Goal: Task Accomplishment & Management: Use online tool/utility

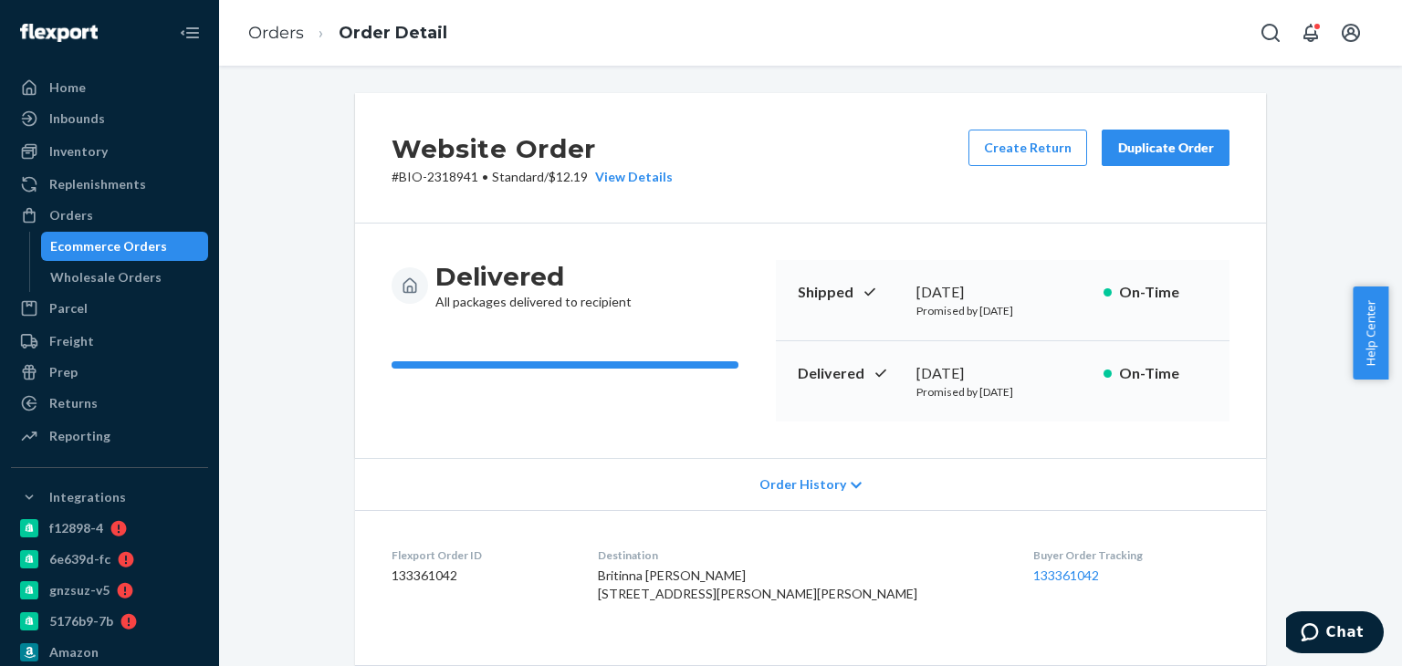
scroll to position [274, 0]
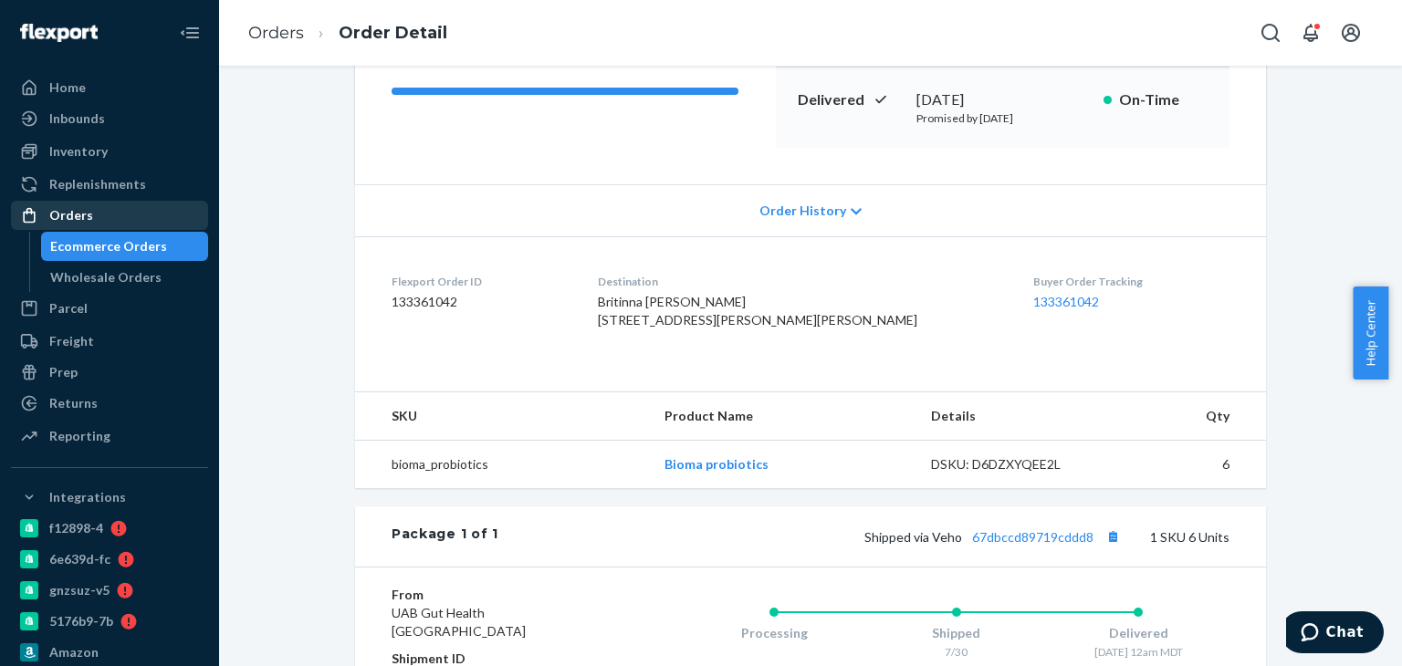
click at [46, 219] on div at bounding box center [34, 215] width 29 height 18
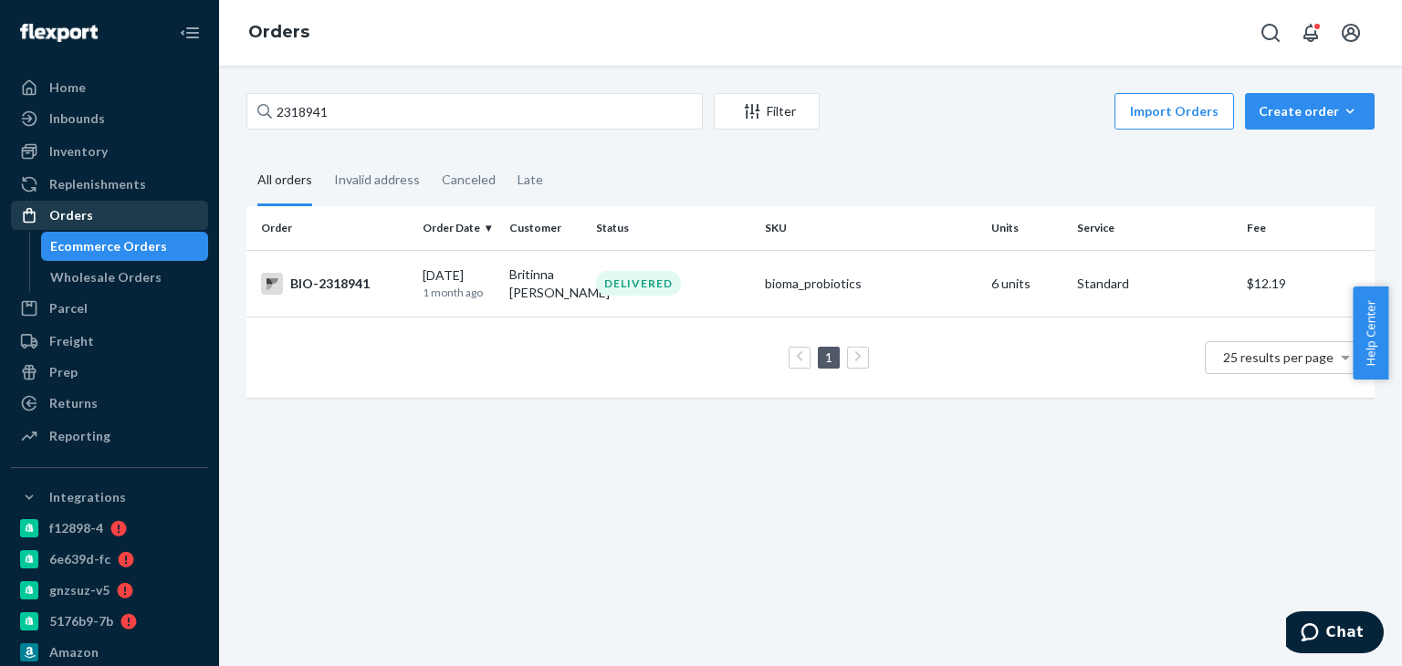
click at [146, 215] on div "Orders" at bounding box center [110, 216] width 194 height 26
drag, startPoint x: 371, startPoint y: 108, endPoint x: 254, endPoint y: 117, distance: 117.2
click at [254, 117] on input "2318941" at bounding box center [475, 111] width 457 height 37
paste input "708333"
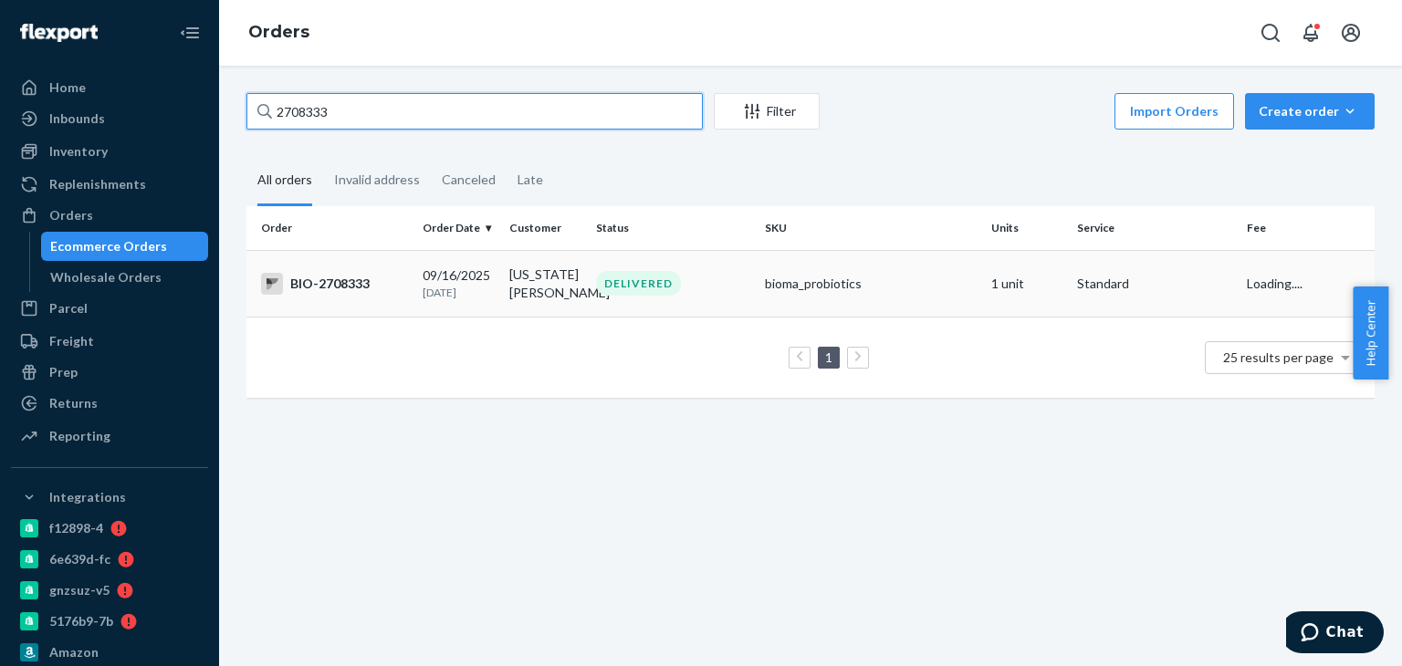
type input "2708333"
click at [616, 276] on div "DELIVERED" at bounding box center [638, 283] width 85 height 25
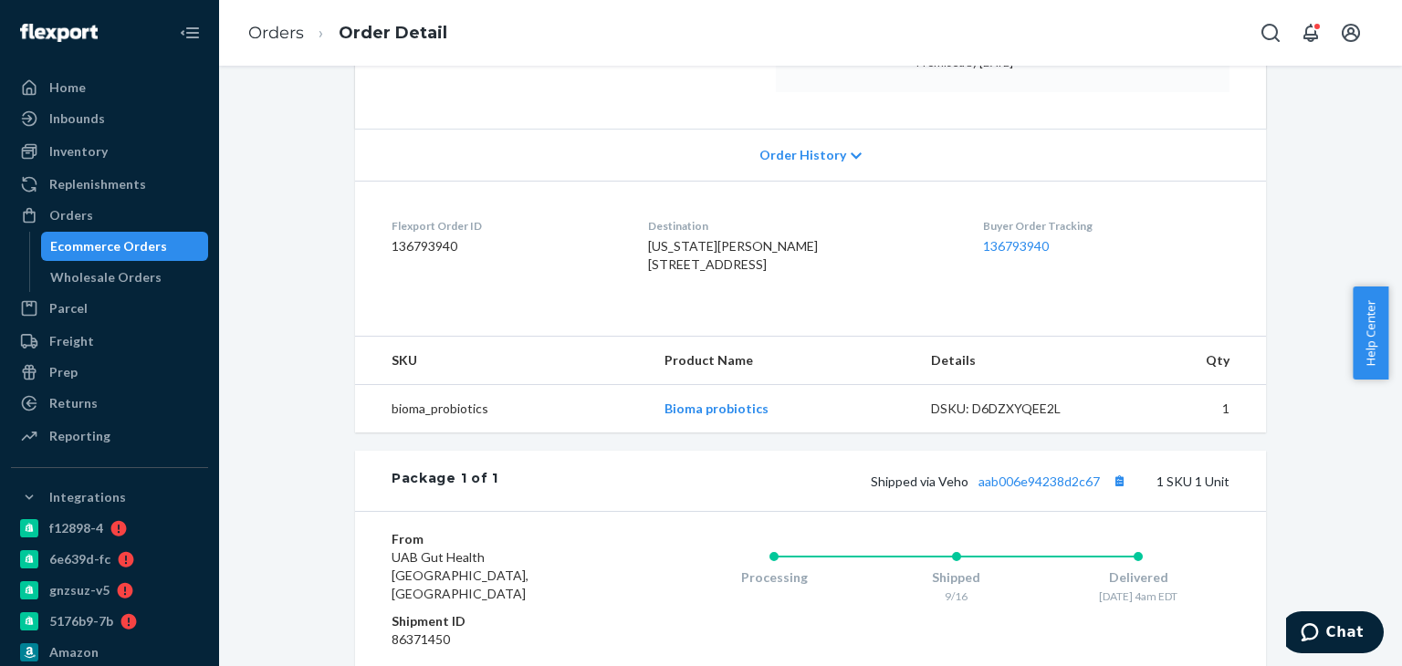
scroll to position [365, 0]
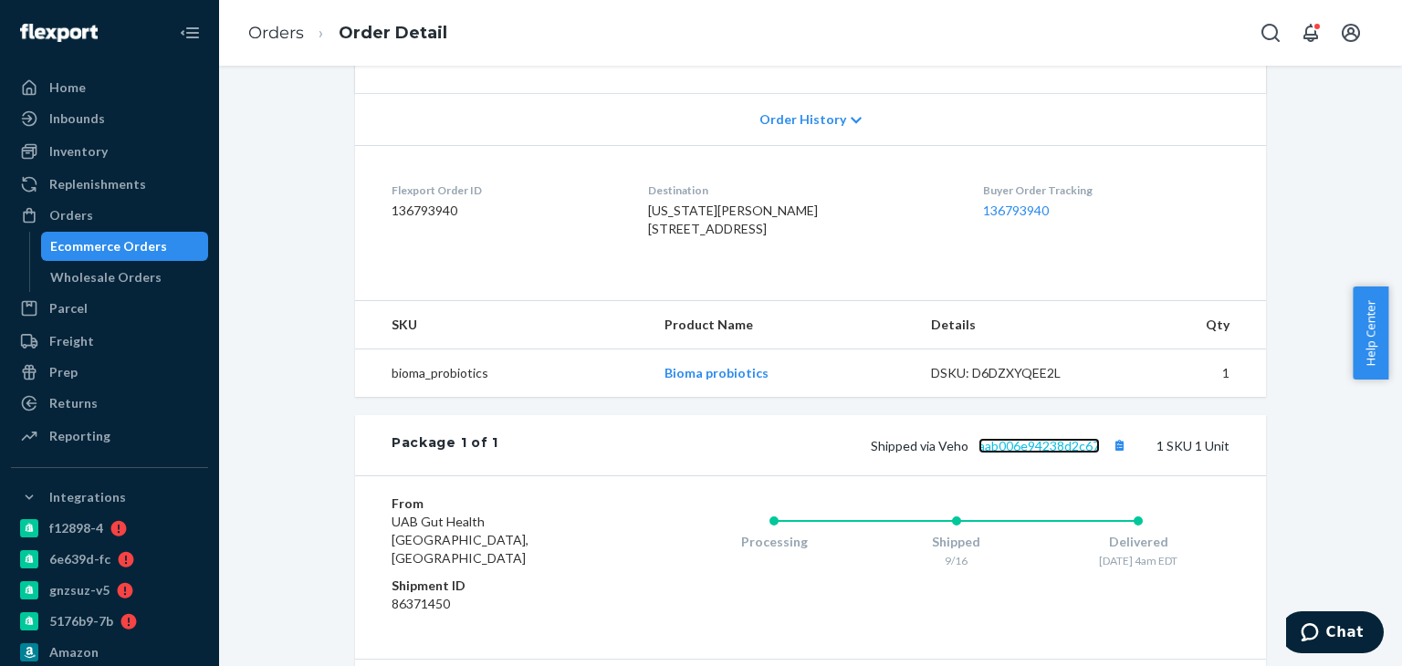
click at [1031, 454] on link "aab006e94238d2c67" at bounding box center [1039, 446] width 121 height 16
click at [144, 208] on div "Orders" at bounding box center [110, 216] width 194 height 26
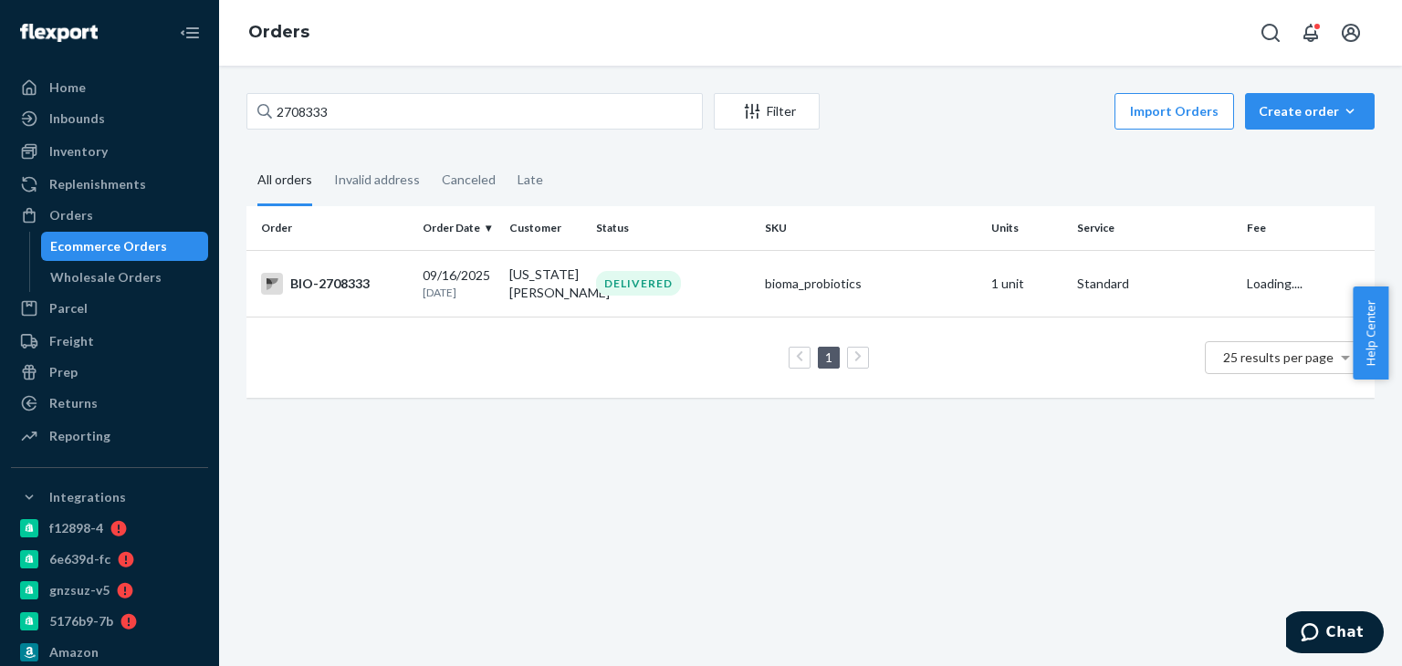
drag, startPoint x: 369, startPoint y: 92, endPoint x: 336, endPoint y: 115, distance: 40.0
click at [274, 118] on div "2708333 Filter Import Orders Create order Ecommerce order Removal order All ord…" at bounding box center [810, 366] width 1183 height 601
drag, startPoint x: 351, startPoint y: 115, endPoint x: 267, endPoint y: 118, distance: 84.0
click at [265, 118] on div "2708333" at bounding box center [475, 111] width 457 height 37
paste input "82526"
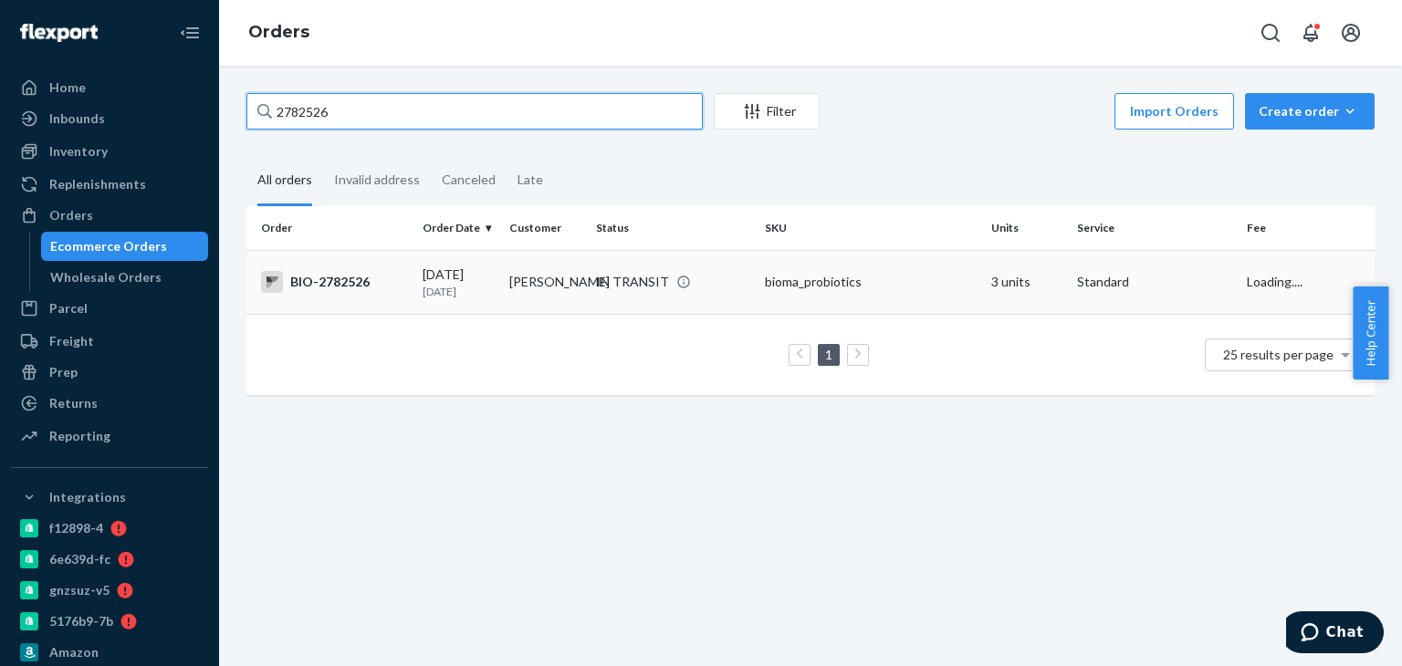
type input "2782526"
click at [609, 291] on div "IN TRANSIT" at bounding box center [632, 282] width 73 height 18
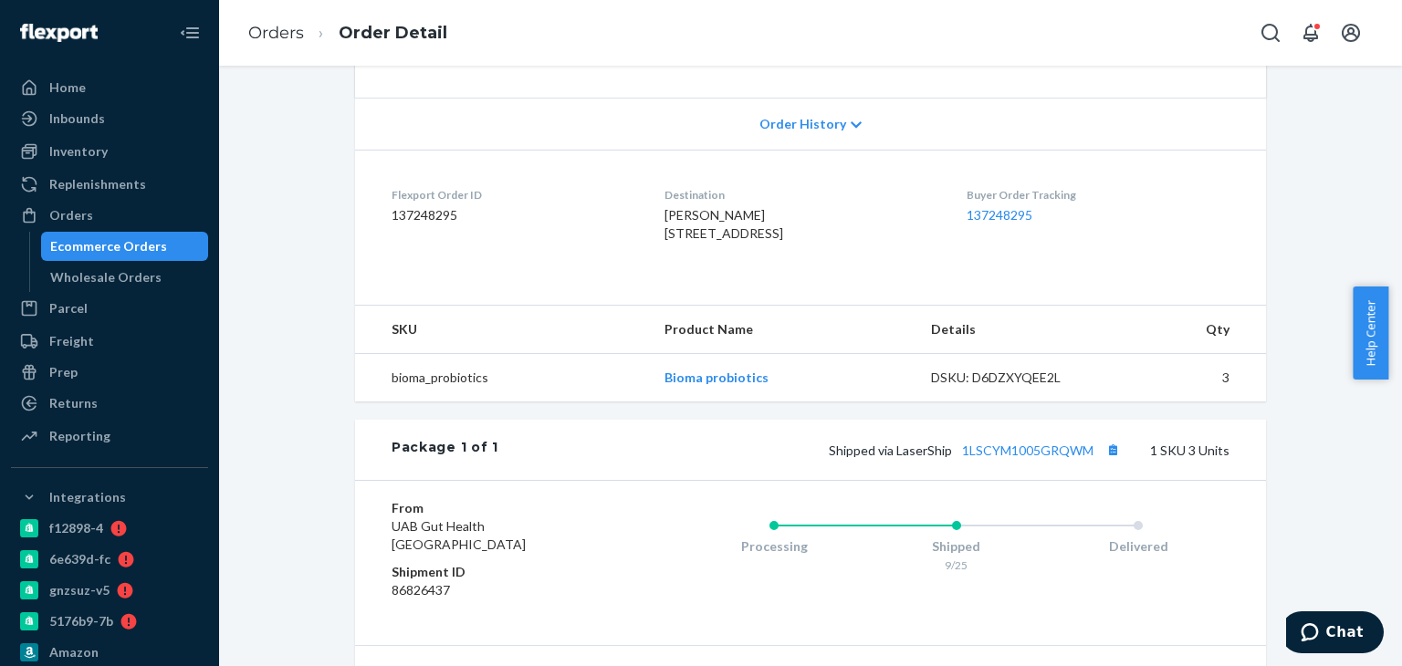
scroll to position [365, 0]
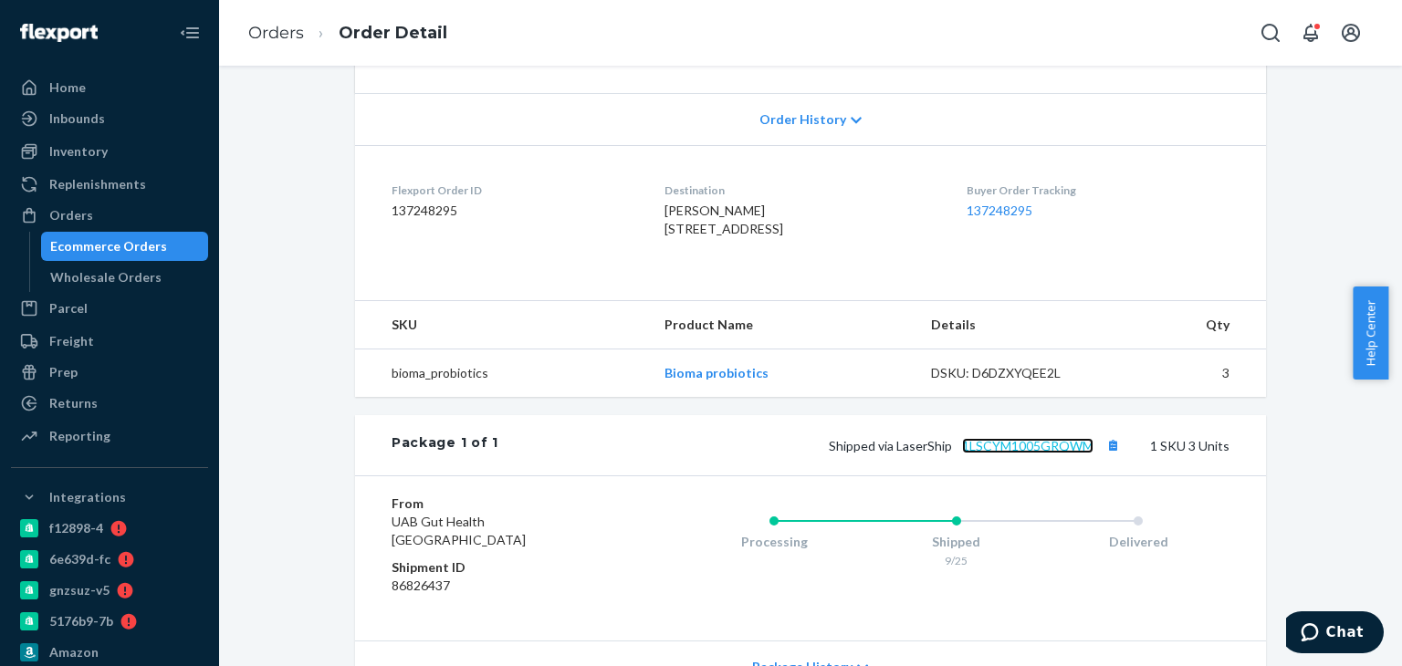
click at [1054, 454] on link "1LSCYM1005GRQWM" at bounding box center [1027, 446] width 131 height 16
drag, startPoint x: 131, startPoint y: 213, endPoint x: 181, endPoint y: 179, distance: 59.8
click at [131, 213] on div "Orders" at bounding box center [110, 216] width 194 height 26
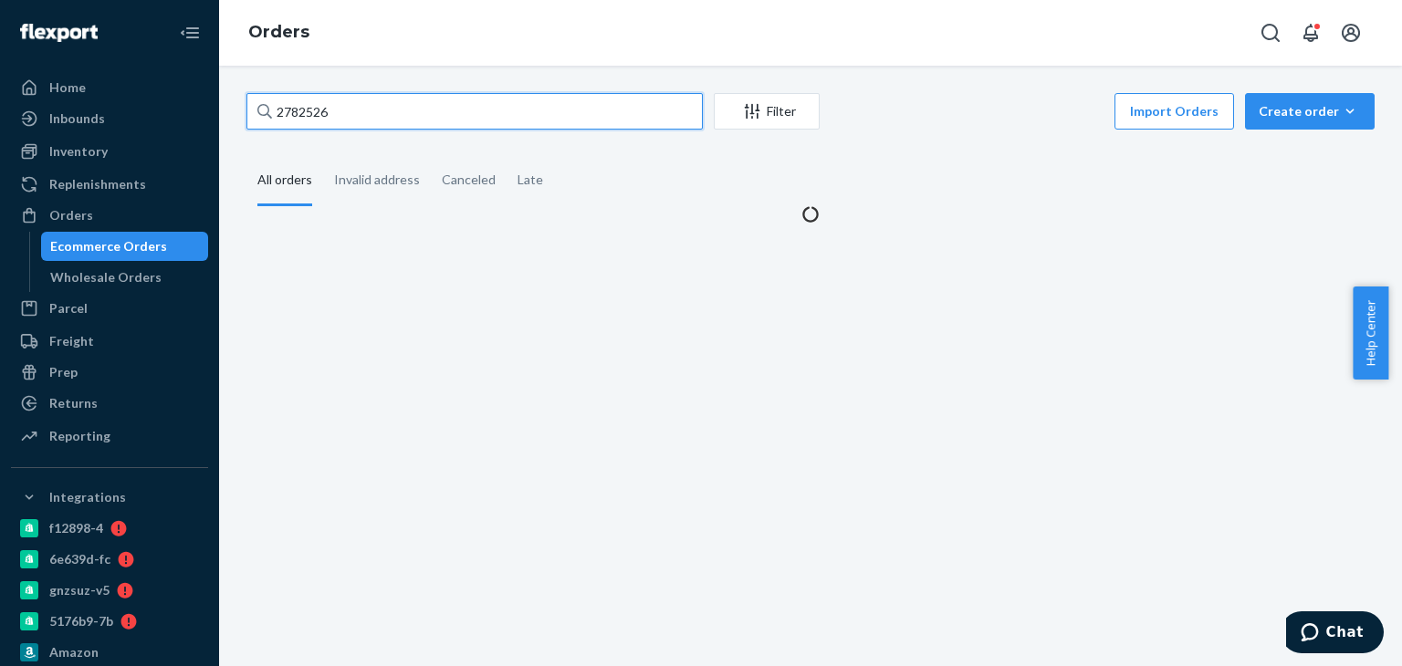
drag, startPoint x: 377, startPoint y: 93, endPoint x: 264, endPoint y: 107, distance: 114.0
click at [264, 107] on div "2782526" at bounding box center [475, 111] width 457 height 37
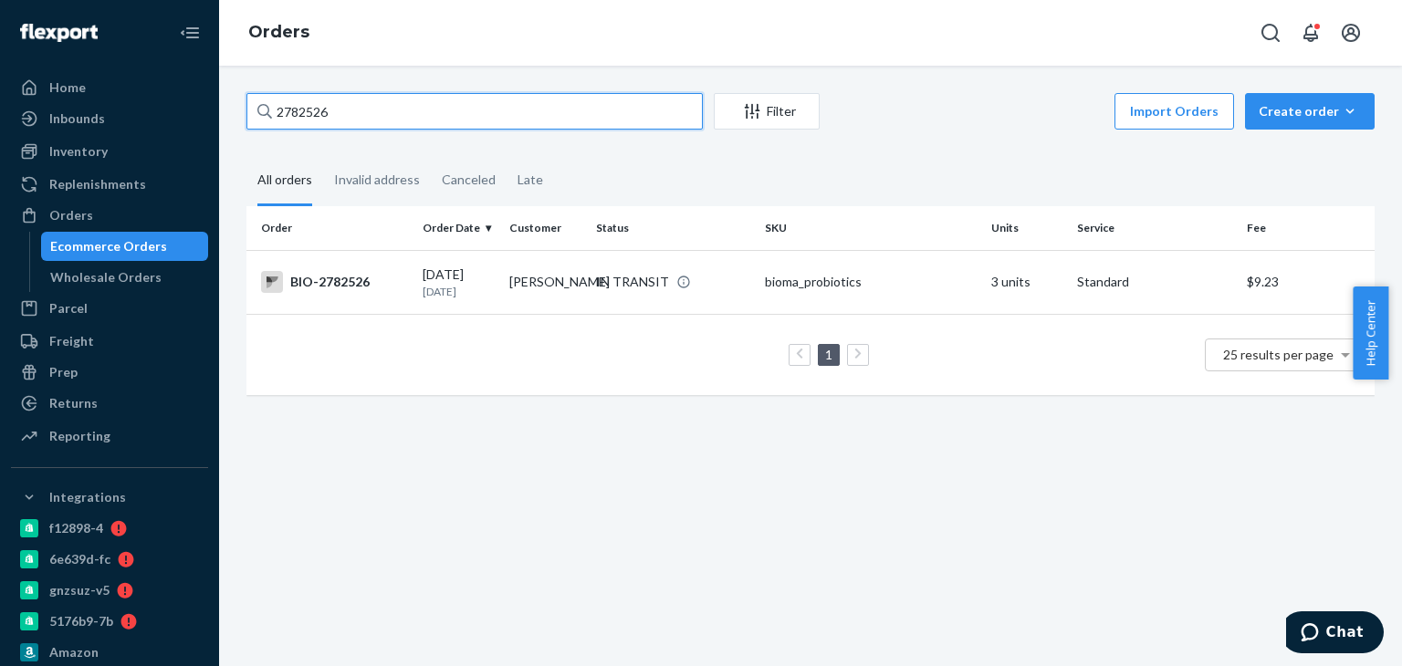
paste input "523141"
type input "2523141"
drag, startPoint x: 650, startPoint y: 267, endPoint x: 634, endPoint y: 260, distance: 17.6
click at [650, 268] on td "IN TRANSIT" at bounding box center [673, 282] width 169 height 64
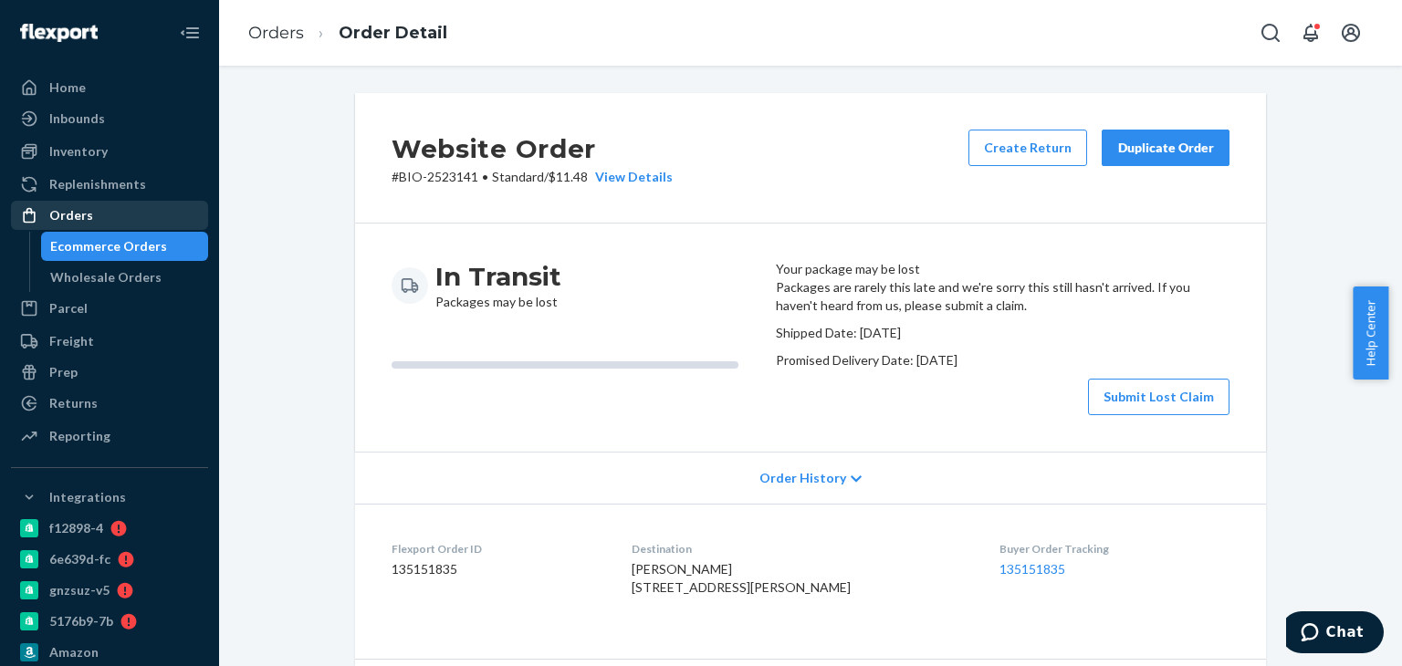
click at [121, 217] on div "Orders" at bounding box center [110, 216] width 194 height 26
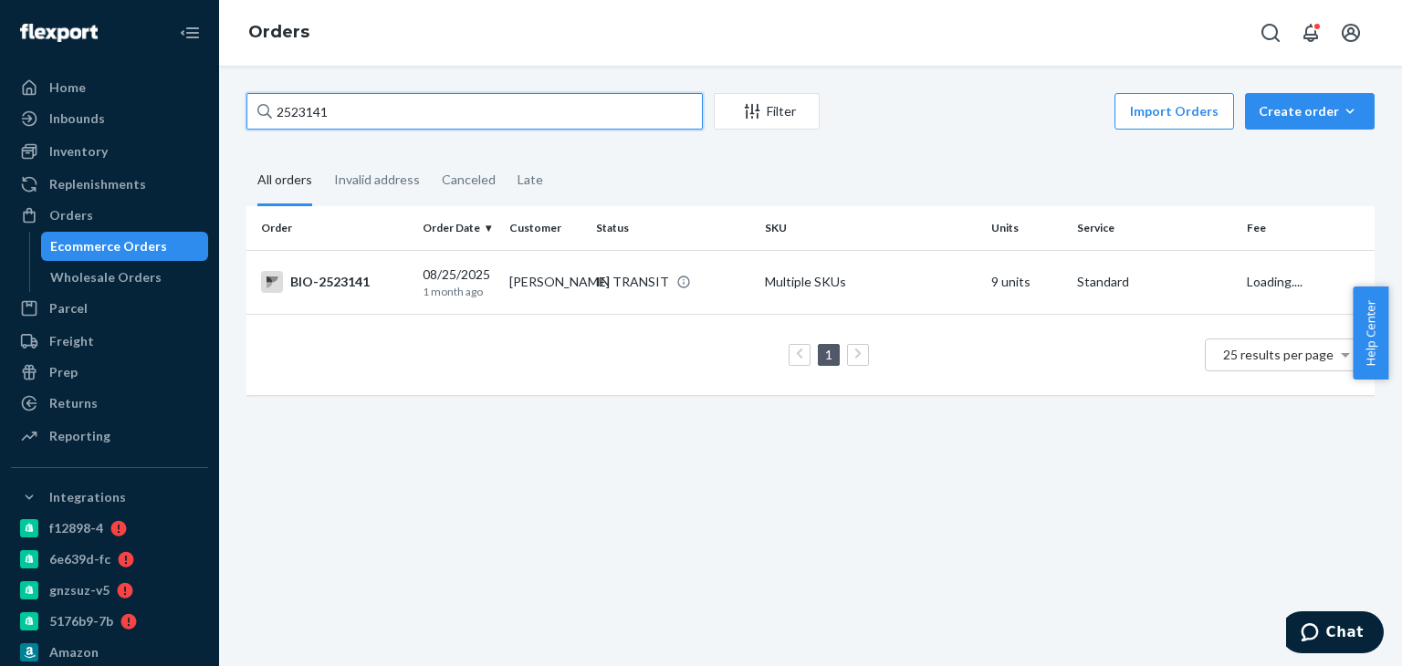
drag, startPoint x: 358, startPoint y: 100, endPoint x: 268, endPoint y: 121, distance: 92.6
click at [268, 121] on div "2523141" at bounding box center [475, 111] width 457 height 37
drag, startPoint x: 393, startPoint y: 109, endPoint x: 258, endPoint y: 121, distance: 134.8
click at [258, 121] on div "2523141" at bounding box center [475, 111] width 457 height 37
paste input "776709"
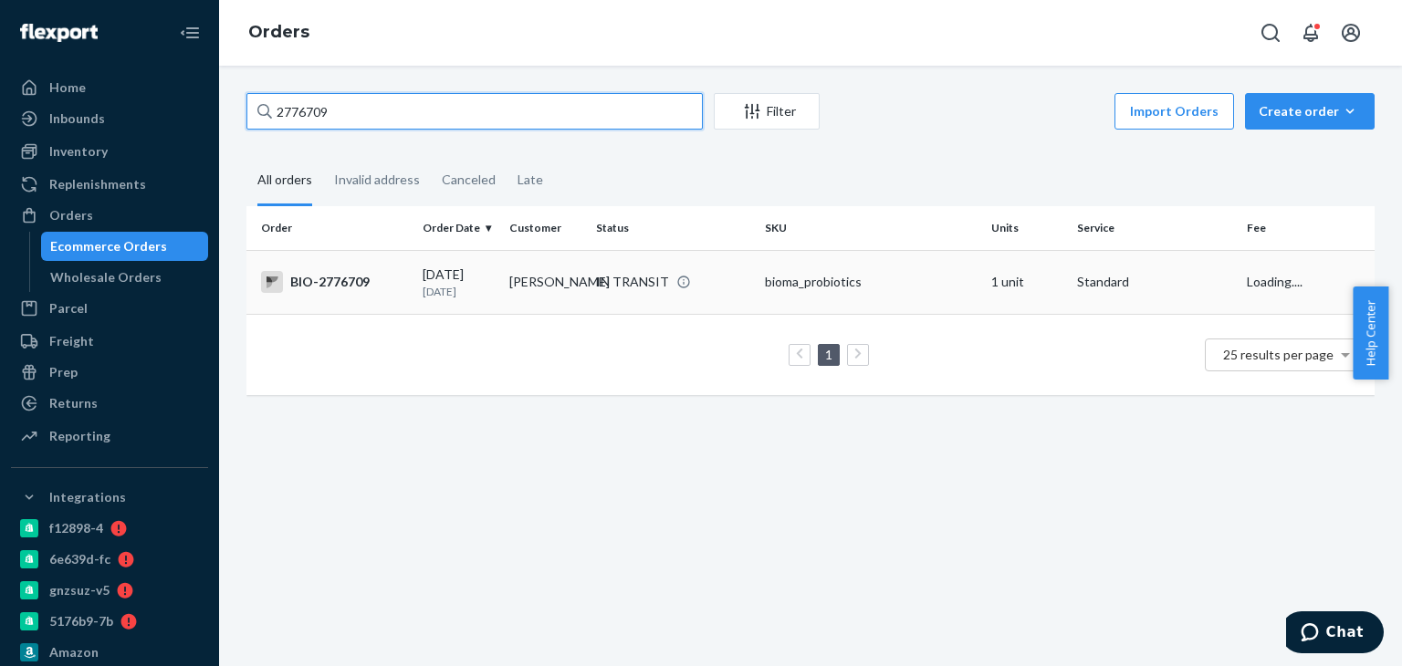
type input "2776709"
click at [589, 288] on td "IN TRANSIT" at bounding box center [673, 282] width 169 height 64
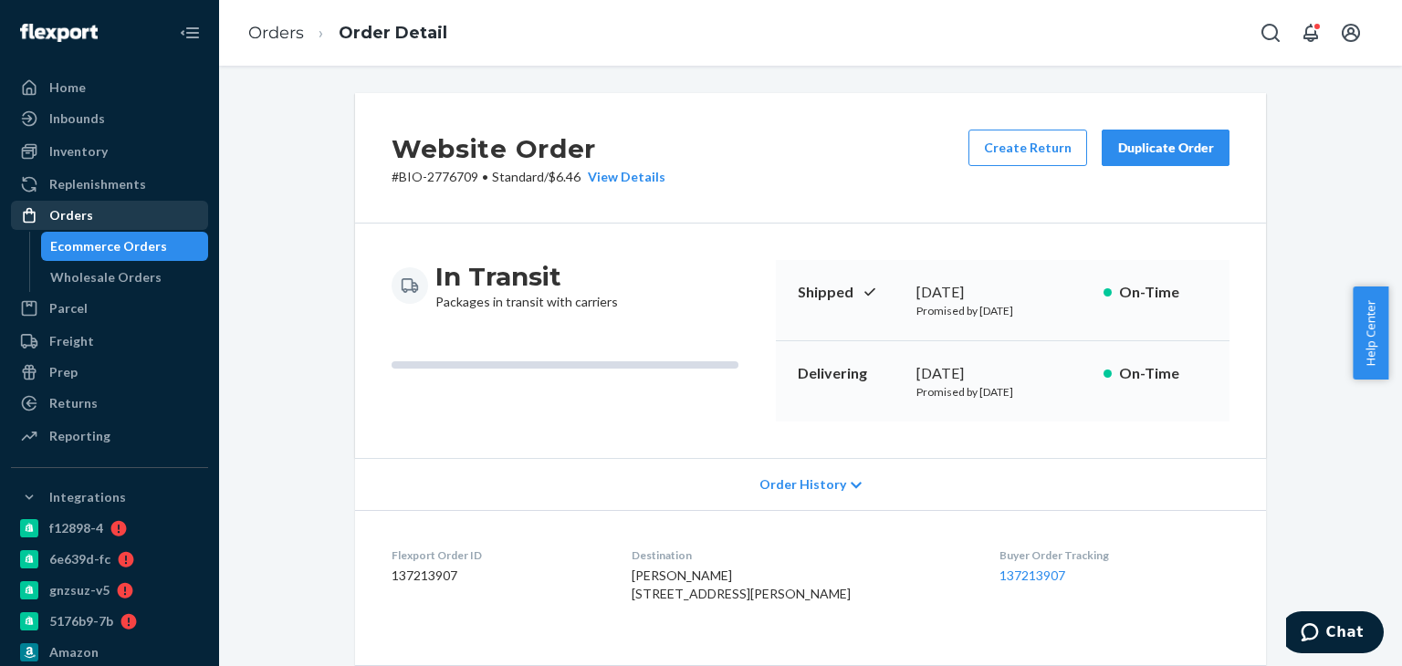
click at [121, 218] on div "Orders" at bounding box center [110, 216] width 194 height 26
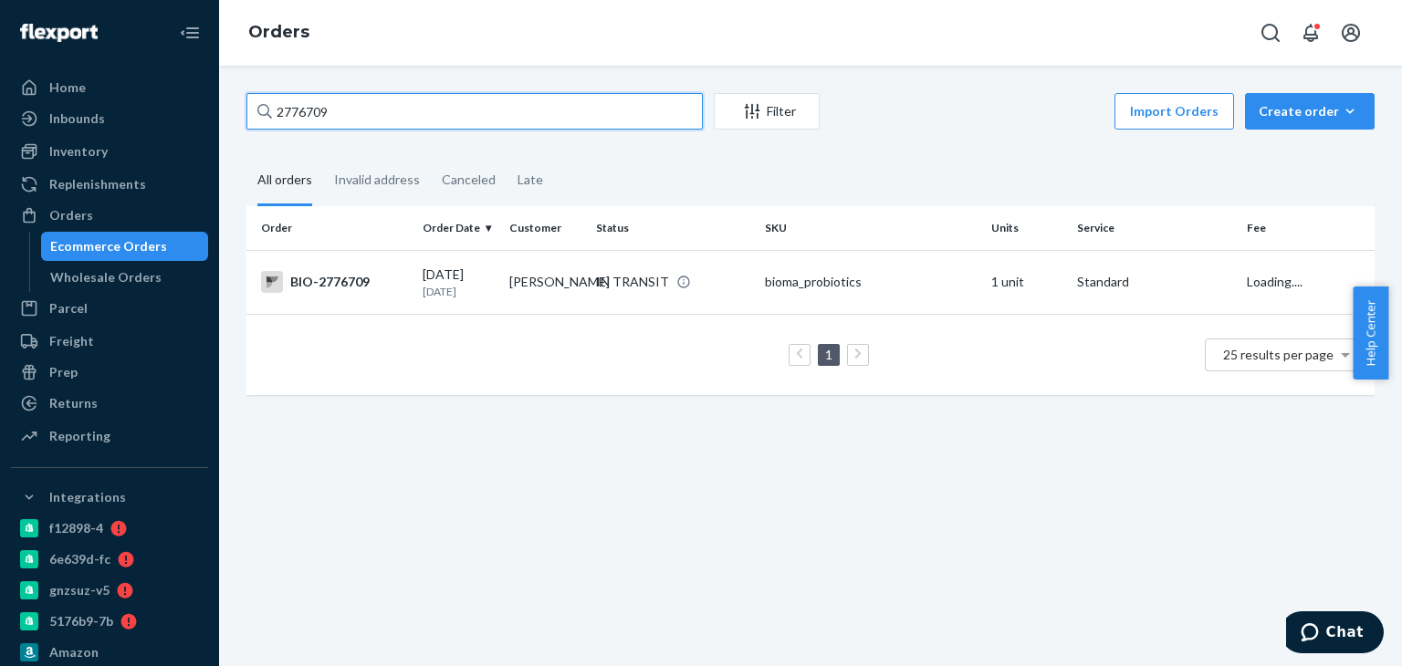
drag, startPoint x: 295, startPoint y: 110, endPoint x: 257, endPoint y: 110, distance: 37.4
click at [257, 110] on div "2776709" at bounding box center [475, 111] width 457 height 37
click at [624, 278] on div "IN TRANSIT" at bounding box center [632, 282] width 73 height 18
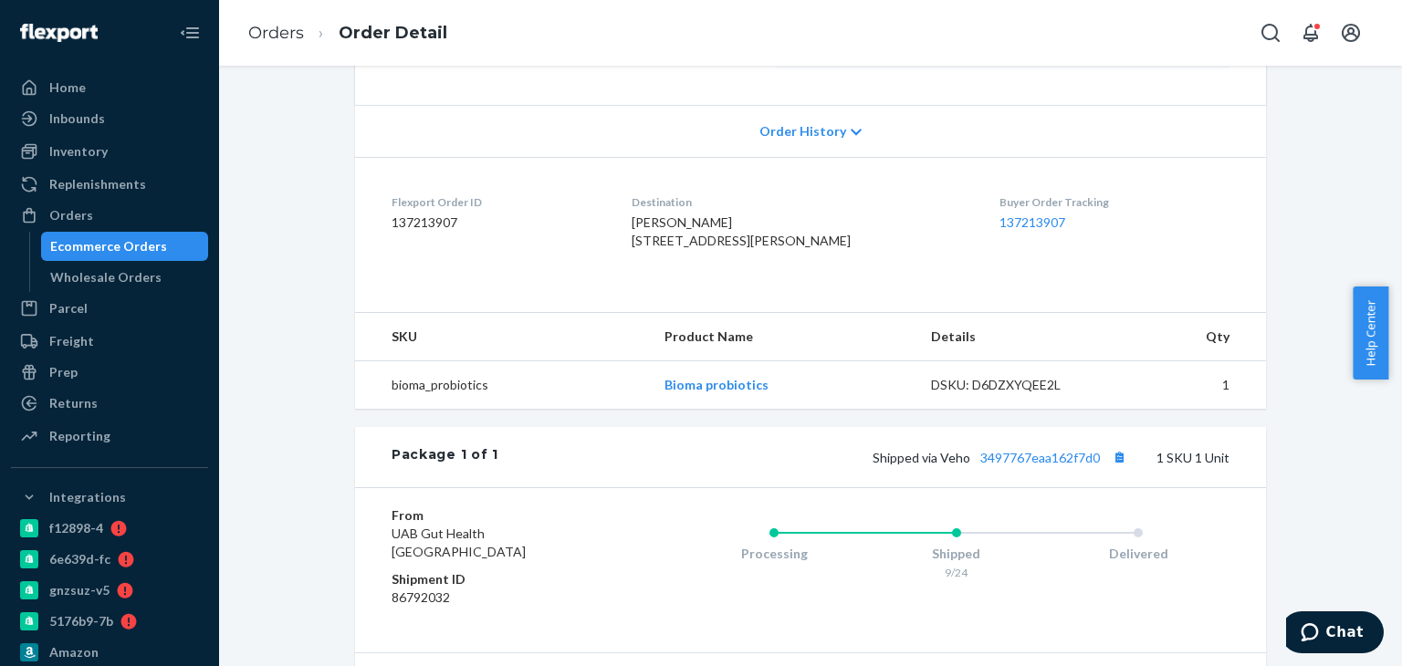
scroll to position [365, 0]
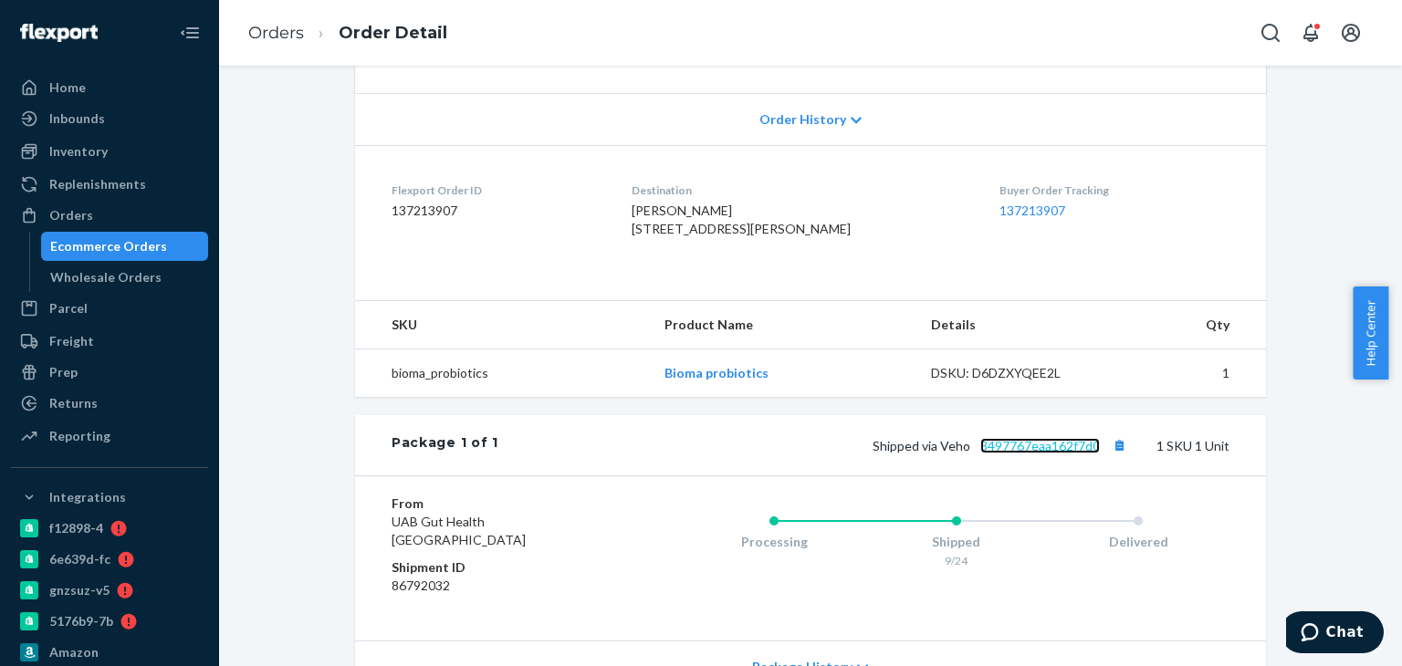
click at [1032, 454] on link "3497767eaa162f7d0" at bounding box center [1041, 446] width 120 height 16
click at [135, 216] on div "Orders" at bounding box center [110, 216] width 194 height 26
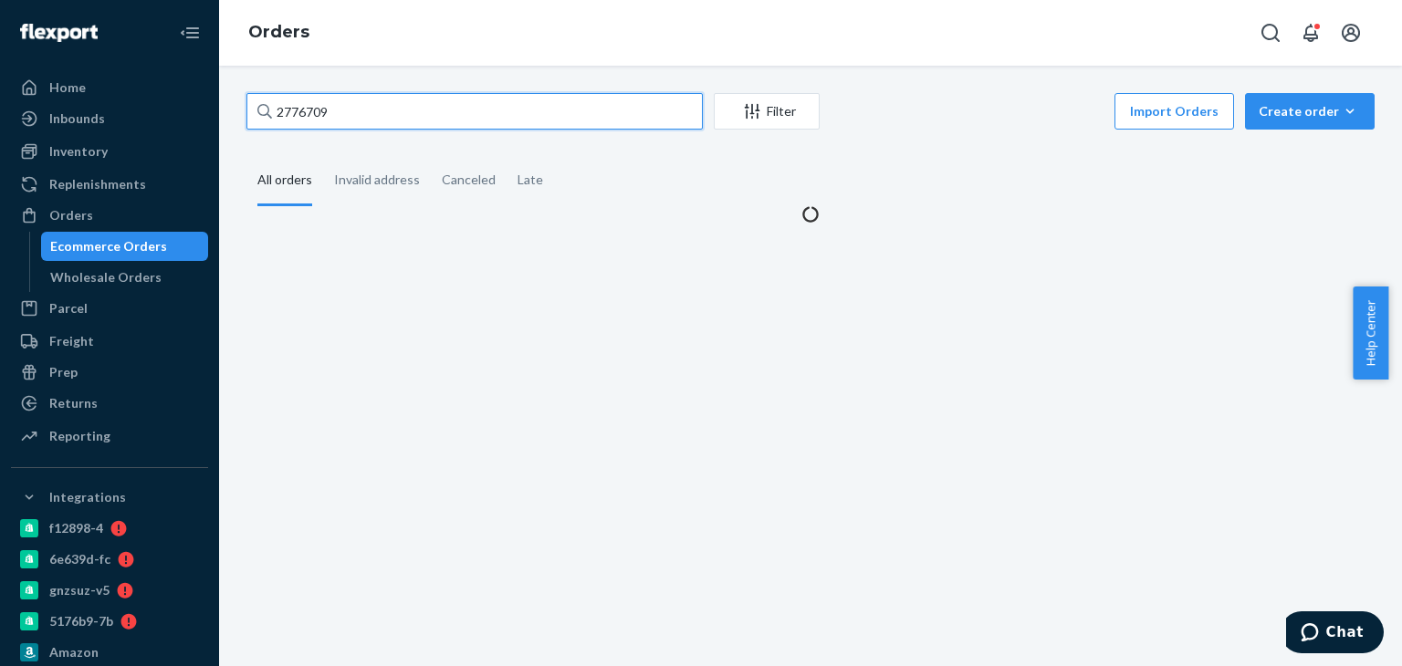
drag, startPoint x: 349, startPoint y: 123, endPoint x: 279, endPoint y: 108, distance: 71.1
click at [279, 107] on input "2776709" at bounding box center [475, 111] width 457 height 37
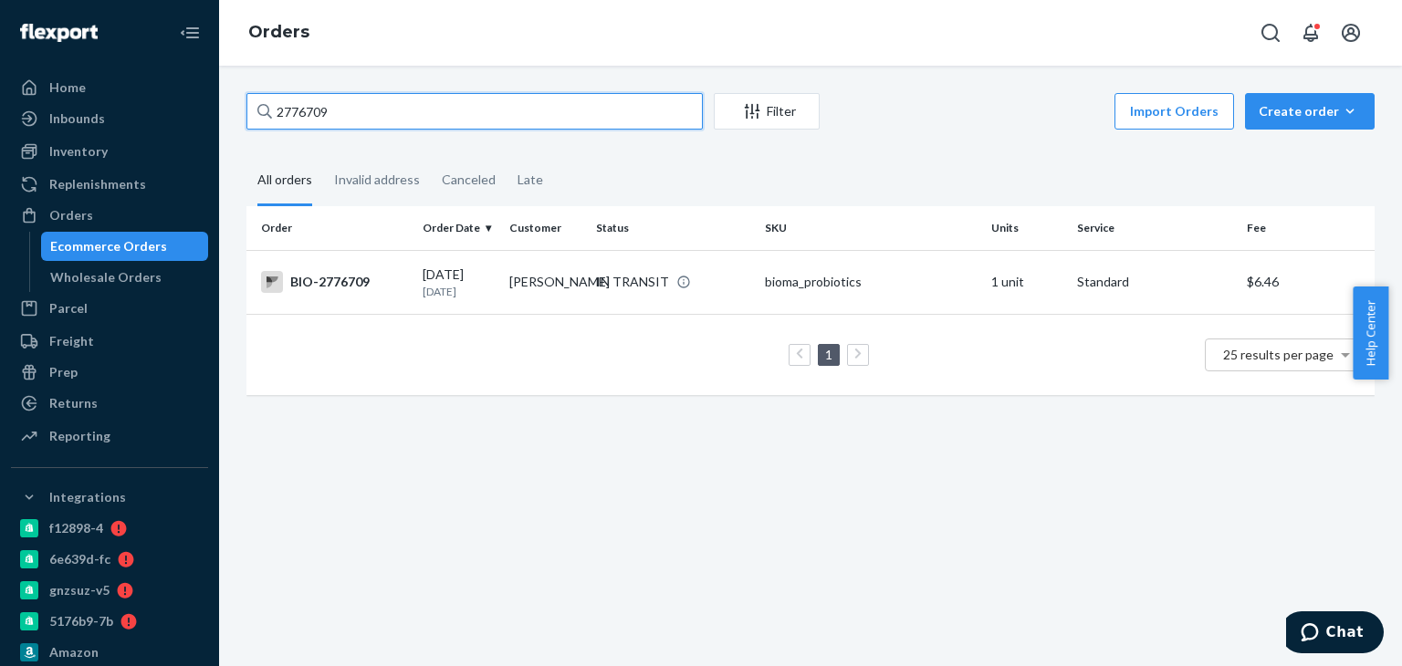
paste input "695498"
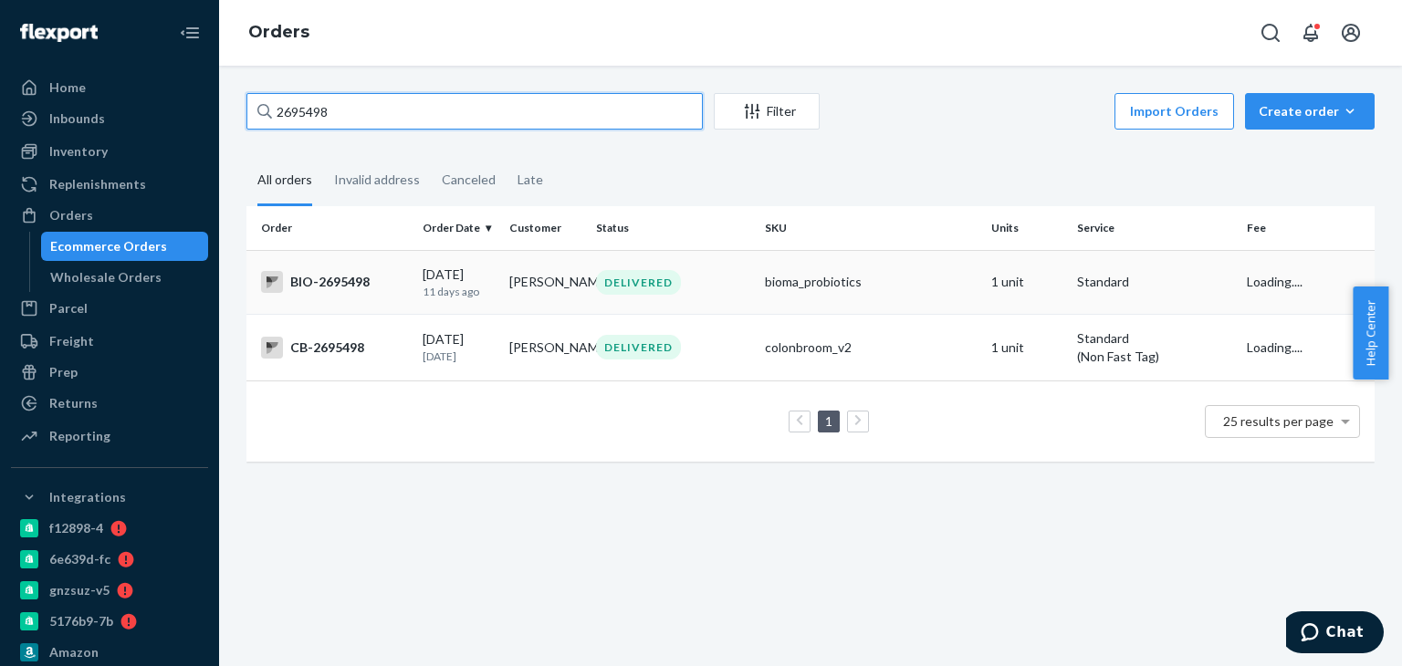
type input "2695498"
drag, startPoint x: 646, startPoint y: 282, endPoint x: 540, endPoint y: 211, distance: 128.4
click at [644, 281] on div "DELIVERED" at bounding box center [638, 282] width 85 height 25
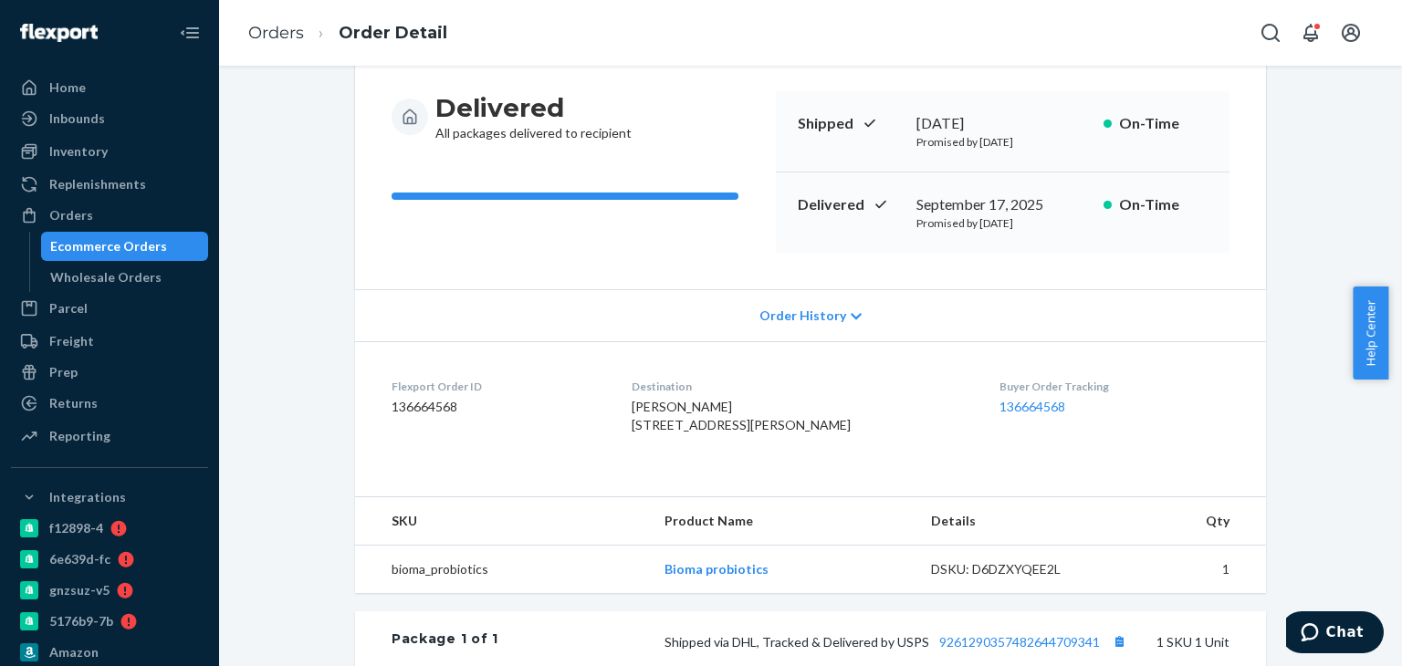
scroll to position [274, 0]
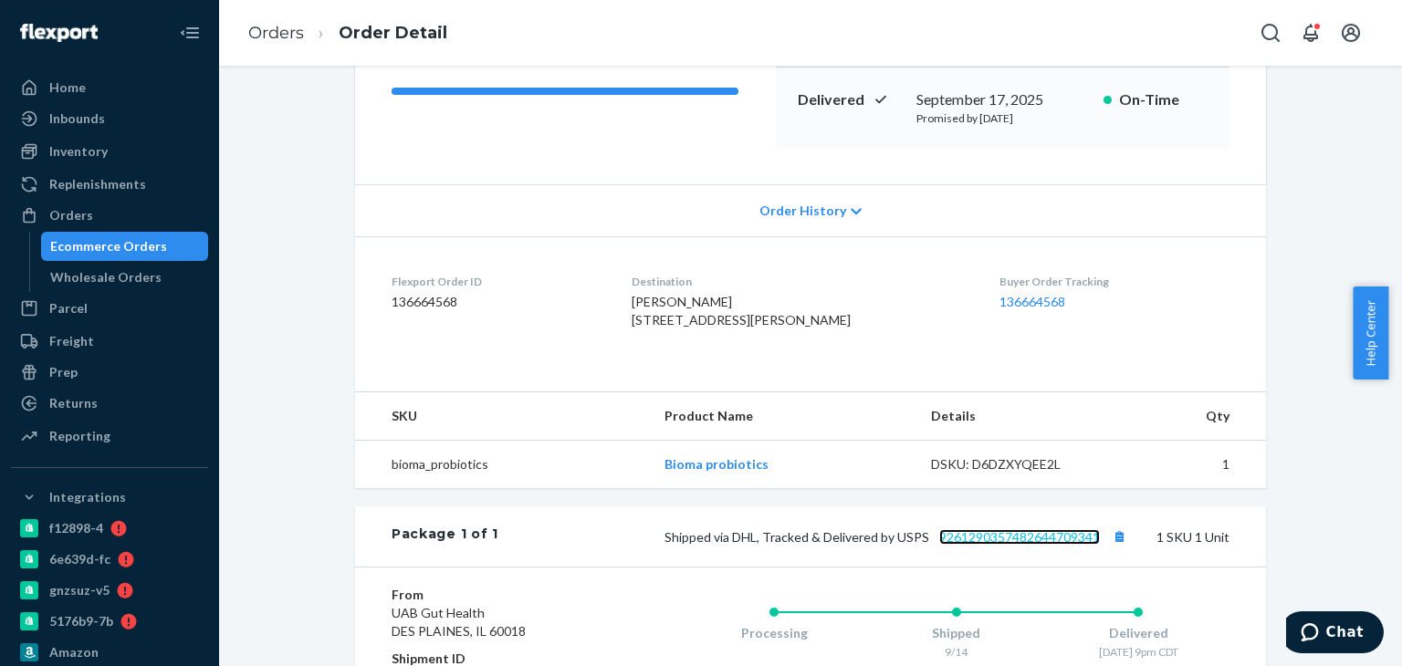
click at [1000, 545] on link "9261290357482644709341" at bounding box center [1019, 538] width 161 height 16
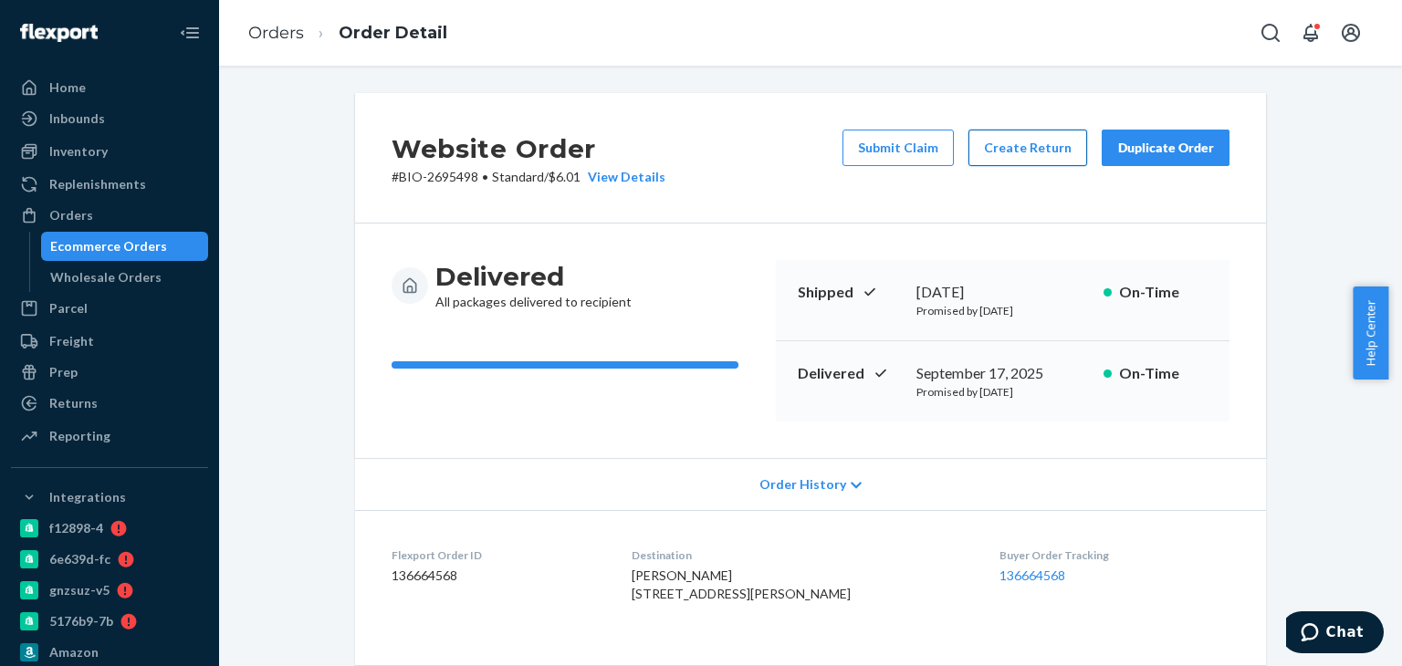
click at [1013, 142] on button "Create Return" at bounding box center [1028, 148] width 119 height 37
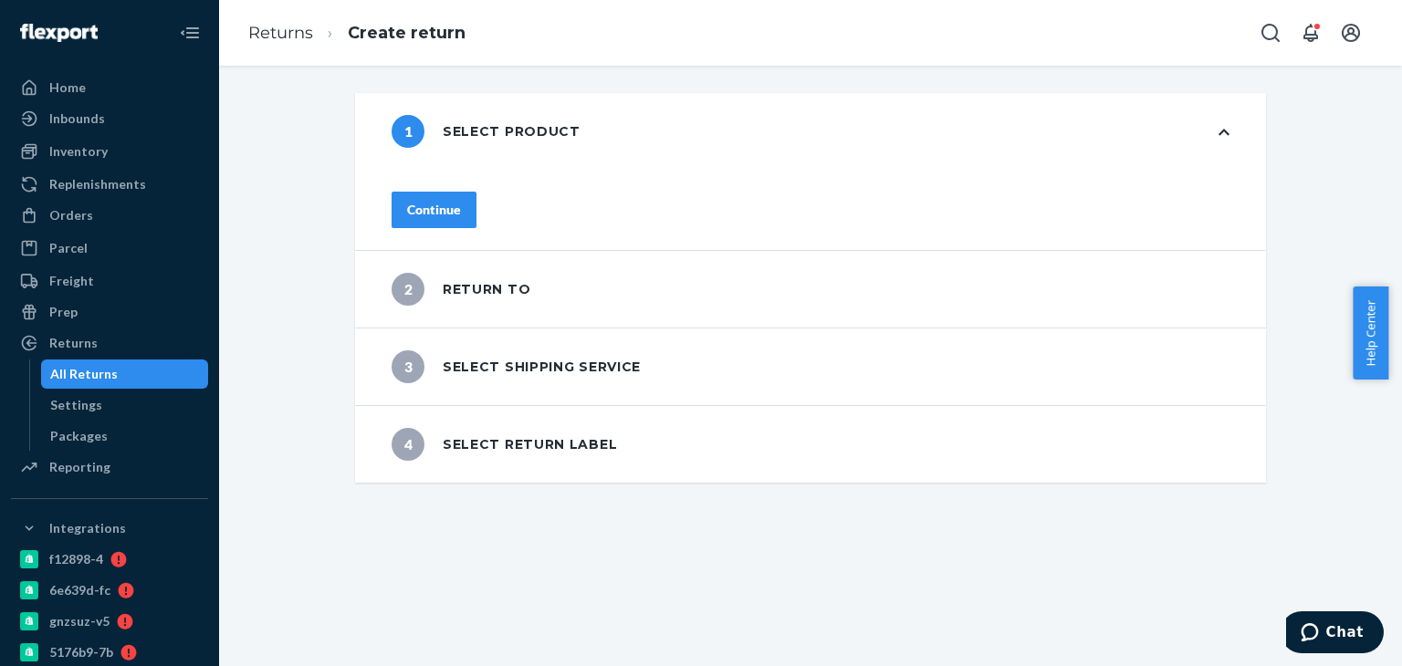
click at [461, 207] on div "Continue" at bounding box center [434, 210] width 54 height 18
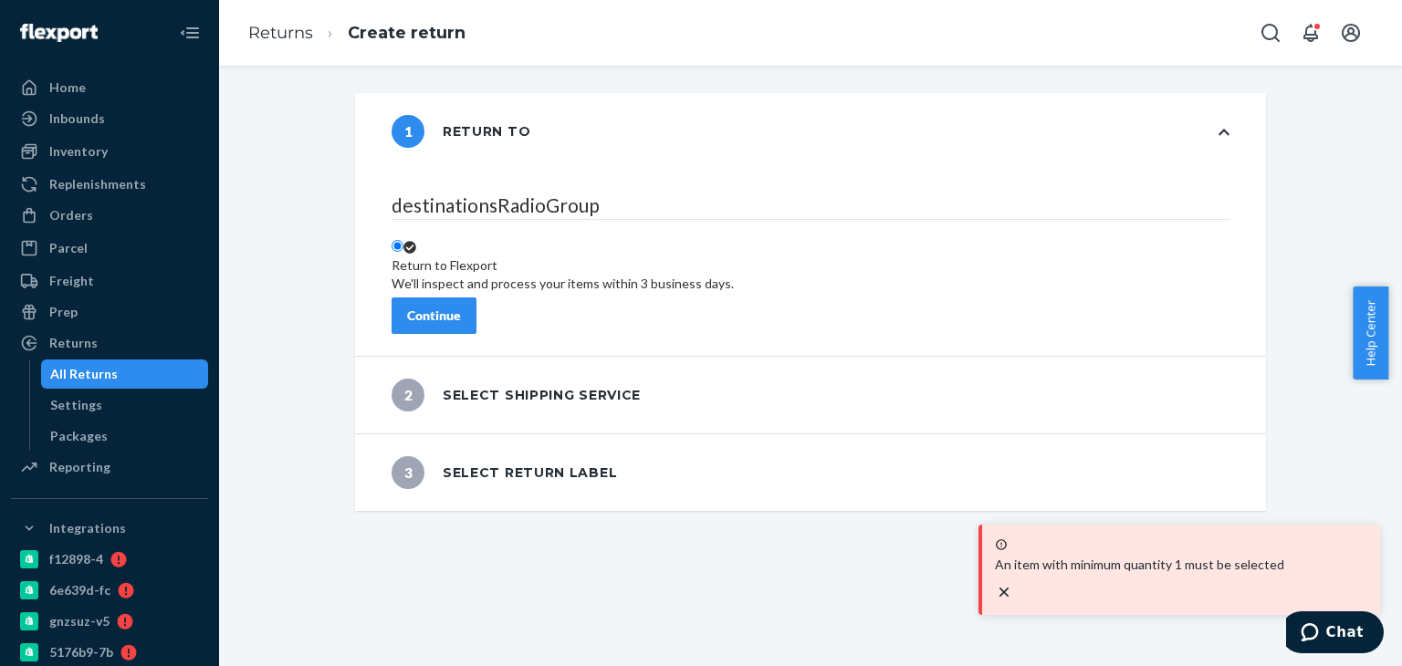
click at [461, 307] on div "Continue" at bounding box center [434, 316] width 54 height 18
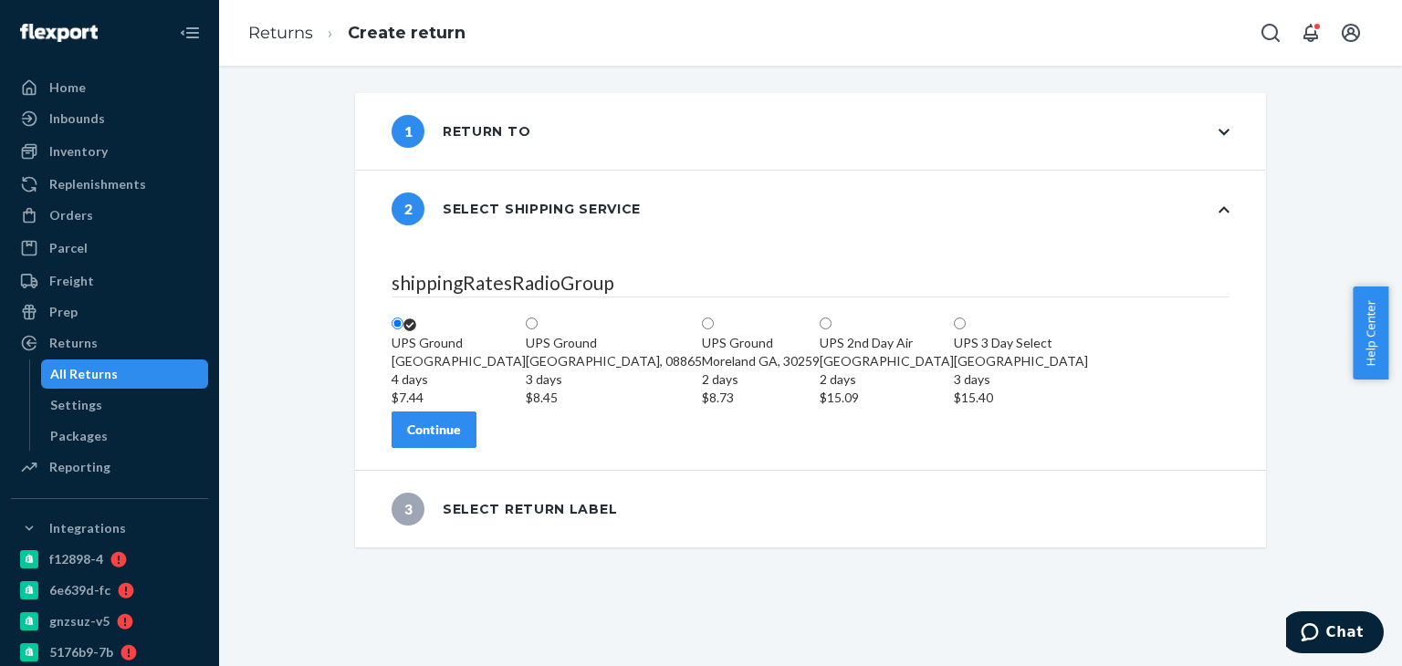
click at [461, 439] on div "Continue" at bounding box center [434, 430] width 54 height 18
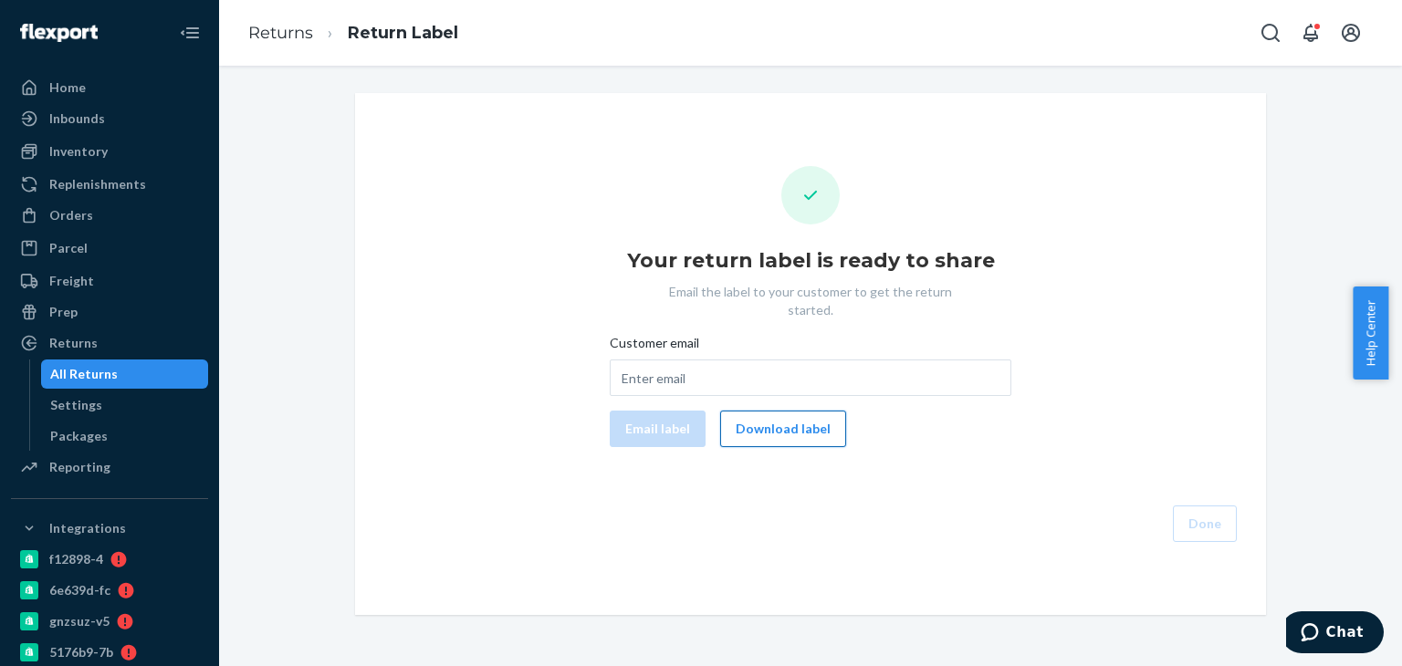
click at [763, 411] on button "Download label" at bounding box center [783, 429] width 126 height 37
